Goal: Task Accomplishment & Management: Manage account settings

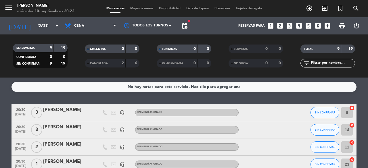
click at [90, 99] on div "No hay notas para este servicio. Haz clic para agregar una 20:30 [DATE] 3 [PERS…" at bounding box center [184, 123] width 368 height 91
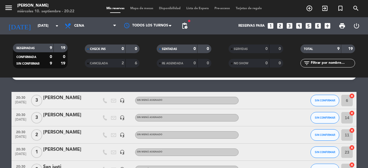
scroll to position [23, 0]
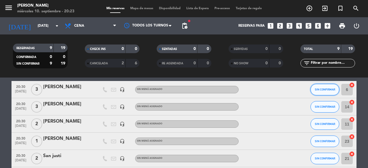
click at [331, 89] on span "SIN CONFIRMAR" at bounding box center [325, 89] width 20 height 3
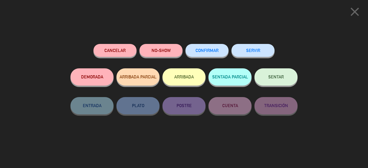
click at [281, 79] on span "SENTAR" at bounding box center [276, 77] width 16 height 5
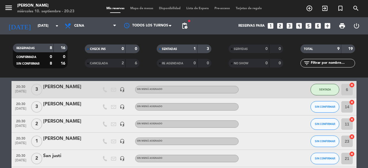
click at [364, 103] on bookings-row "20:30 [DATE] 3 [PERSON_NAME] headset_mic Sin menú asignado SENTADA 6 cancel 20:…" at bounding box center [184, 162] width 368 height 163
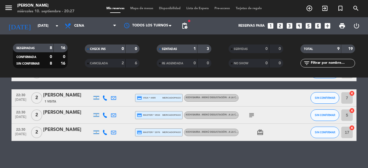
scroll to position [127, 0]
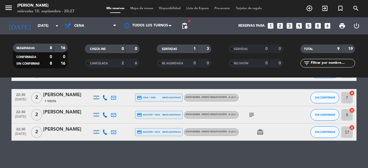
click at [253, 115] on icon "subject" at bounding box center [251, 115] width 7 height 7
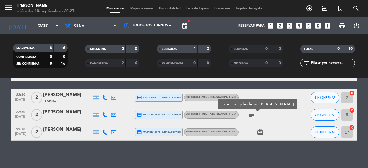
click at [260, 133] on icon "card_giftcard" at bounding box center [260, 132] width 7 height 7
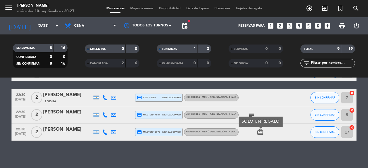
click at [253, 112] on icon "subject" at bounding box center [251, 115] width 7 height 7
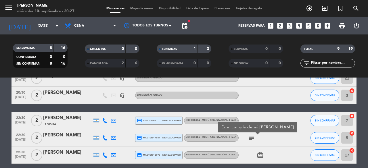
scroll to position [115, 0]
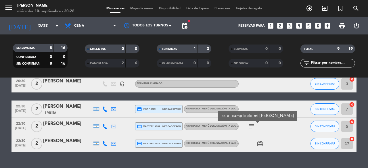
click at [266, 95] on div "20:30 [DATE] 3 [PERSON_NAME] headset_mic Sin menú asignado SENTADA 6 cancel 20:…" at bounding box center [184, 70] width 345 height 163
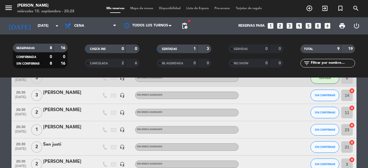
scroll to position [46, 0]
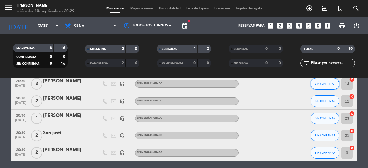
click at [320, 87] on button "SIN CONFIRMAR" at bounding box center [325, 84] width 29 height 12
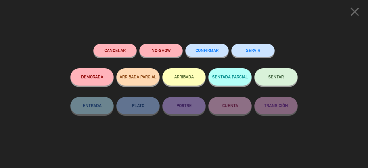
click at [271, 76] on span "SENTAR" at bounding box center [276, 77] width 16 height 5
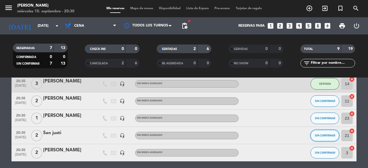
click at [325, 138] on button "SIN CONFIRMAR" at bounding box center [325, 136] width 29 height 12
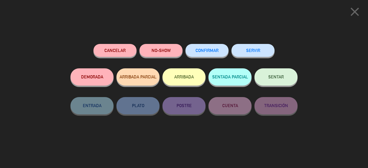
click at [273, 81] on button "SENTAR" at bounding box center [276, 76] width 43 height 17
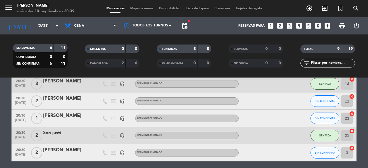
click at [367, 104] on bookings-row "20:30 [DATE] 3 [PERSON_NAME] headset_mic Sin menú asignado SENTADA 6 cancel 20:…" at bounding box center [184, 139] width 368 height 163
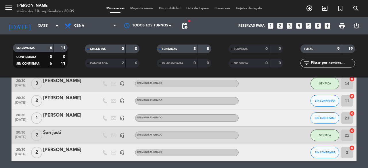
scroll to position [58, 0]
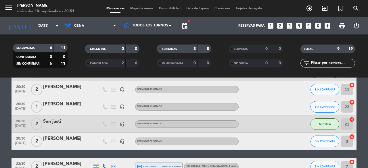
click at [367, 108] on bookings-row "20:30 [DATE] 3 [PERSON_NAME] headset_mic Sin menú asignado SENTADA 6 cancel 20:…" at bounding box center [184, 128] width 368 height 163
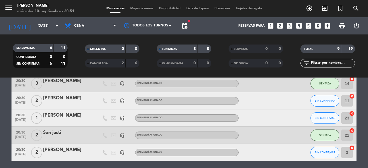
scroll to position [46, 0]
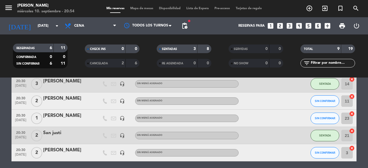
click at [368, 119] on bookings-row "20:30 [DATE] 3 [PERSON_NAME] headset_mic Sin menú asignado SENTADA 6 cancel 20:…" at bounding box center [184, 139] width 368 height 163
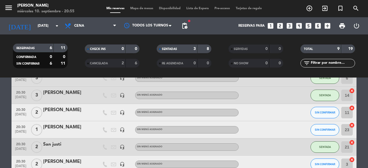
scroll to position [23, 0]
